Goal: Task Accomplishment & Management: Use online tool/utility

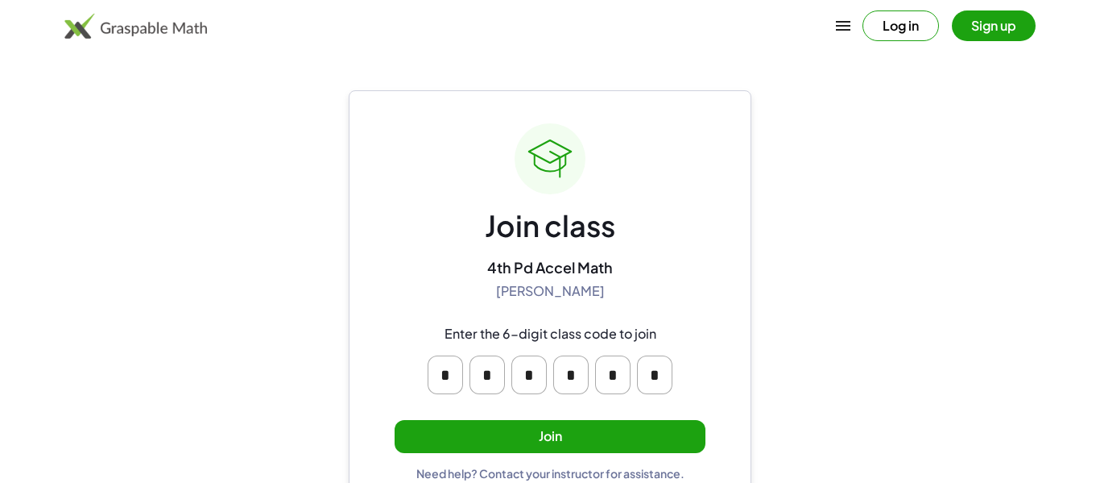
click at [578, 448] on button "Join" at bounding box center [550, 436] width 311 height 33
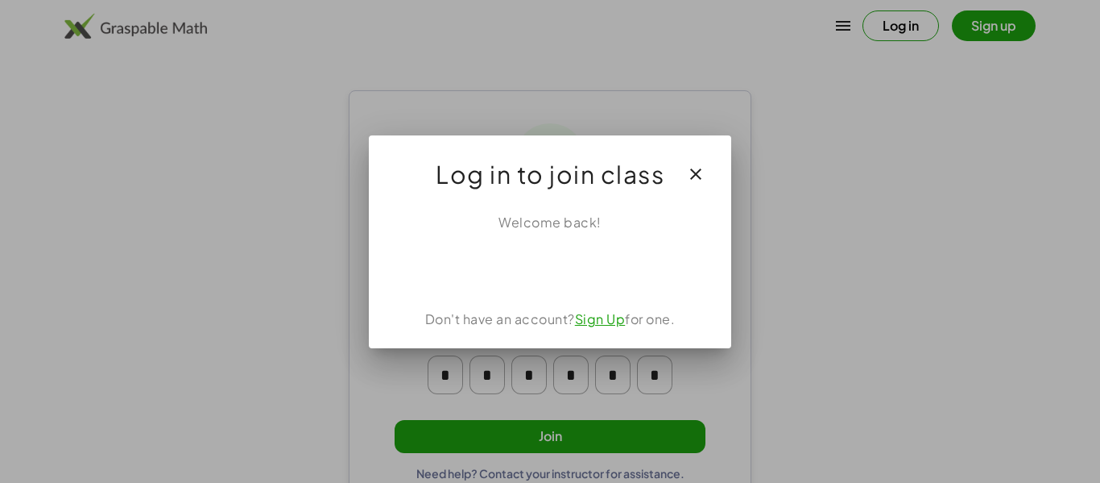
click at [551, 292] on div "Welcome back! Don't have an account? Sign Up for one." at bounding box center [550, 274] width 363 height 148
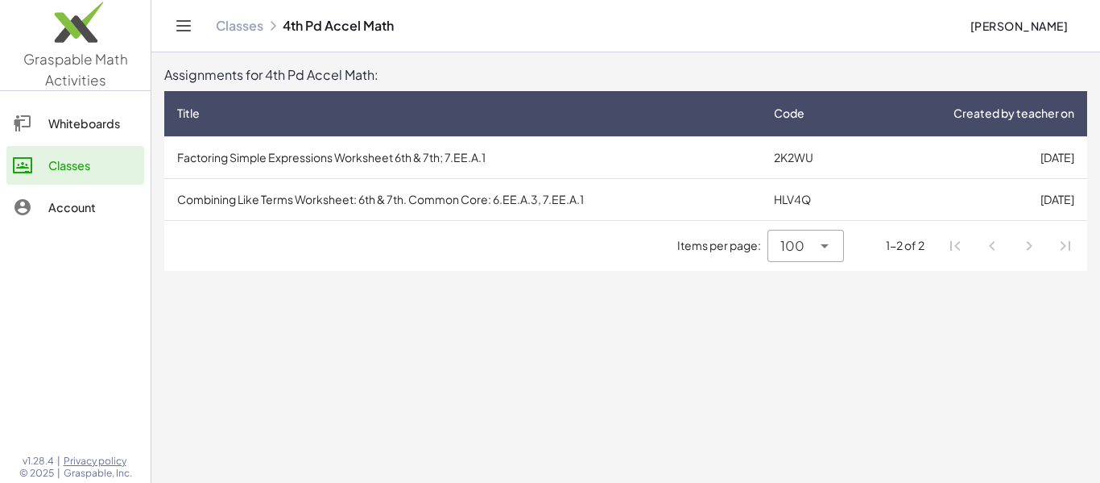
click at [724, 160] on td "Factoring Simple Expressions Worksheet 6th & 7th; 7.EE.A.1" at bounding box center [462, 157] width 597 height 42
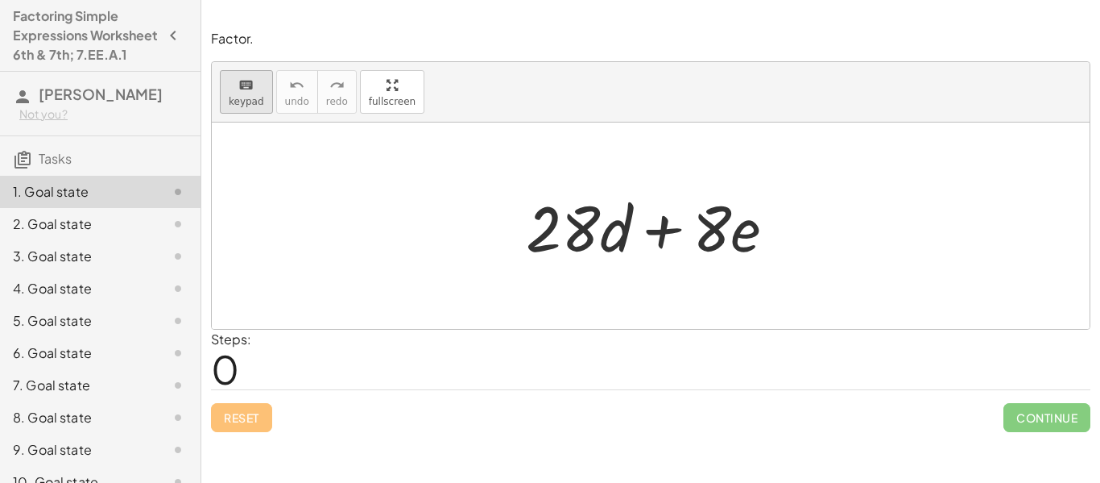
click at [230, 97] on span "keypad" at bounding box center [246, 101] width 35 height 11
click at [232, 424] on div "Reset Continue" at bounding box center [651, 410] width 880 height 43
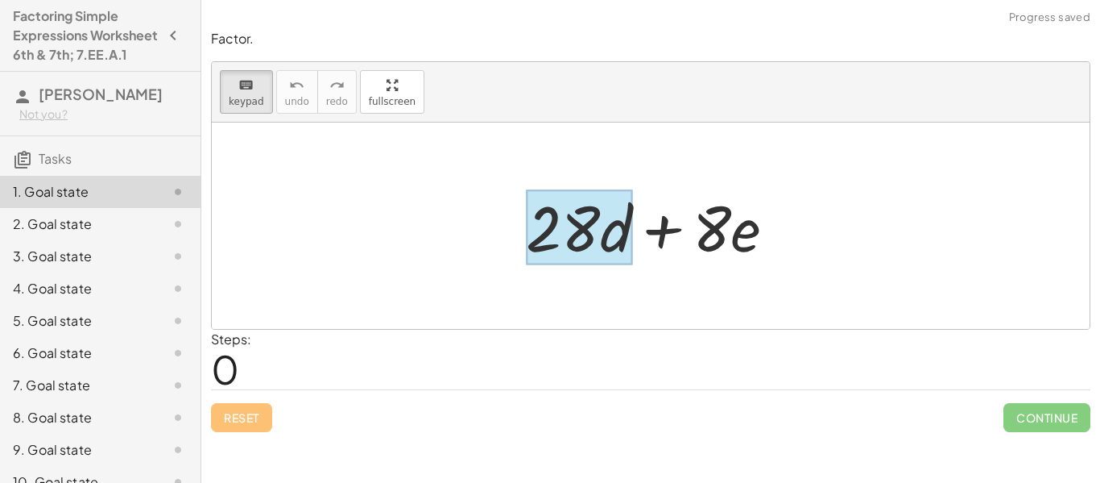
click at [627, 224] on div at bounding box center [579, 227] width 106 height 75
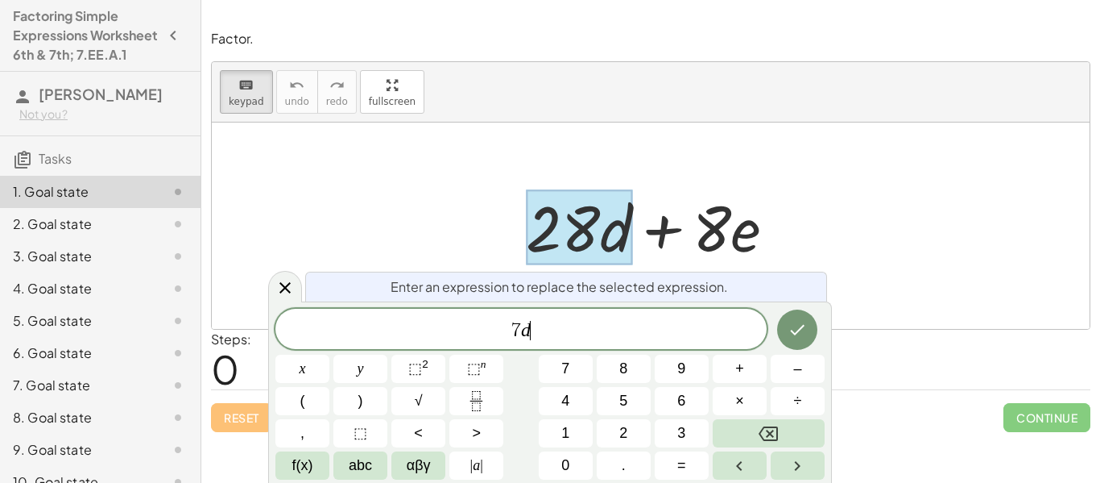
scroll to position [2, 0]
click at [171, 45] on icon "button" at bounding box center [173, 35] width 19 height 19
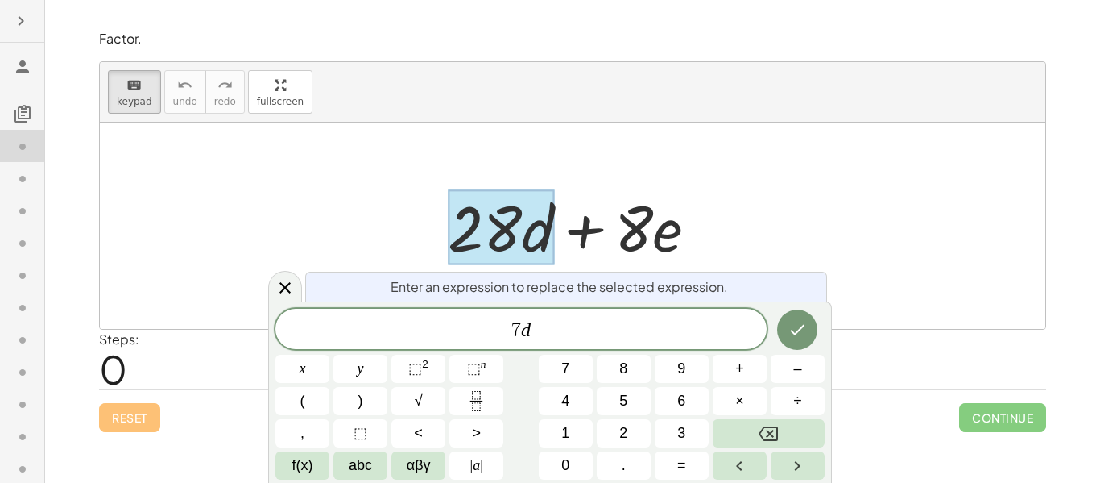
click at [23, 27] on icon "button" at bounding box center [20, 20] width 19 height 19
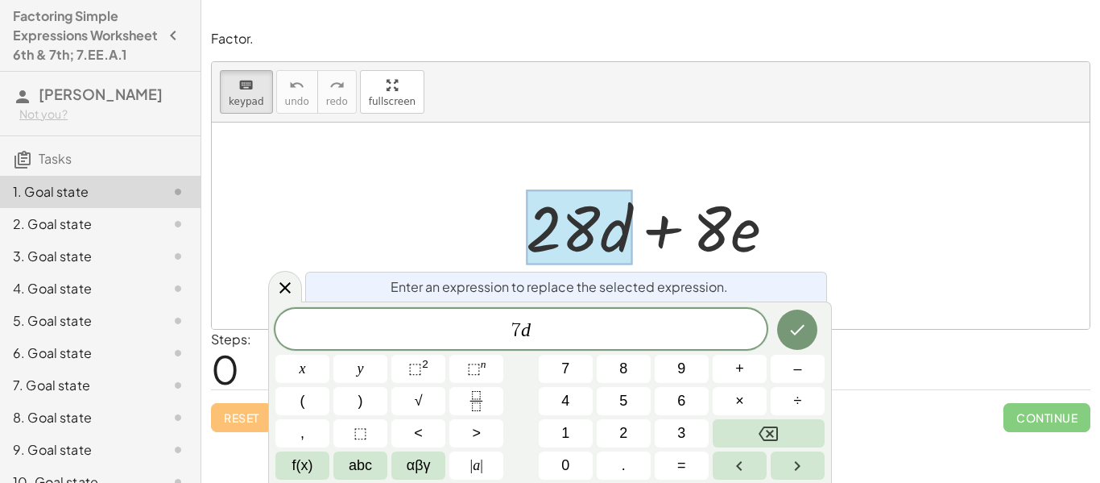
click at [51, 167] on span "Tasks" at bounding box center [55, 158] width 33 height 17
